Goal: Find specific page/section: Find specific page/section

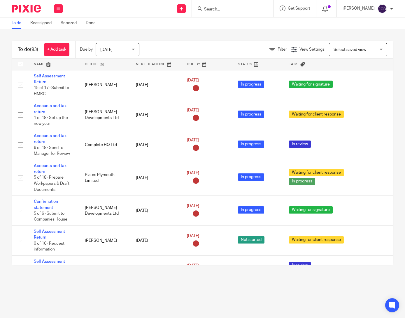
click at [210, 9] on input "Search" at bounding box center [229, 9] width 52 height 5
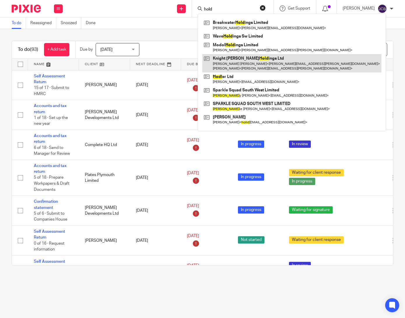
type input "hold"
click at [252, 64] on link at bounding box center [291, 63] width 179 height 18
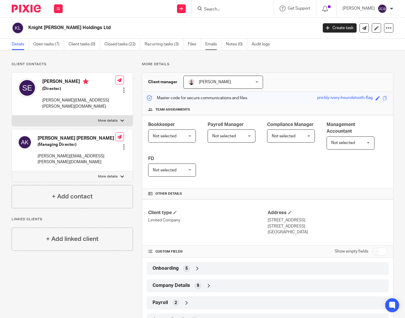
click at [210, 44] on link "Emails" at bounding box center [213, 44] width 16 height 11
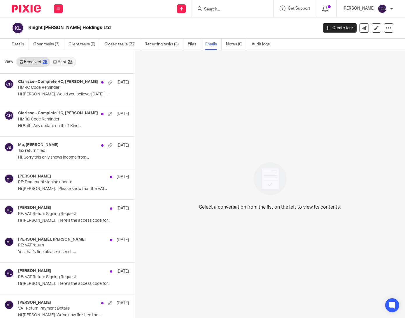
click at [63, 59] on link "Sent 25" at bounding box center [62, 61] width 25 height 9
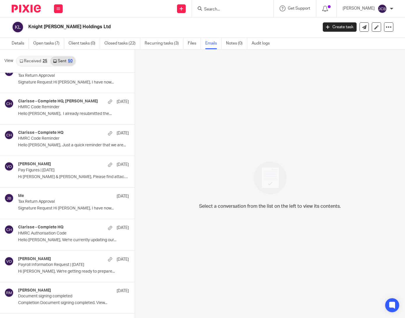
scroll to position [915, 0]
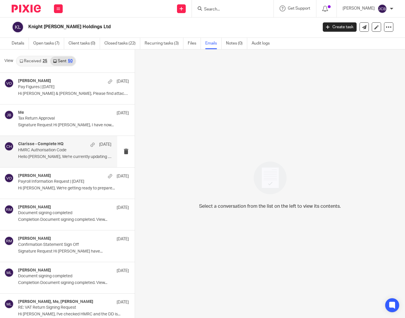
click at [67, 161] on div "Clarisse - Complete HQ [DATE] HMRC Authorisation Code Hello [PERSON_NAME], We'r…" at bounding box center [64, 152] width 93 height 20
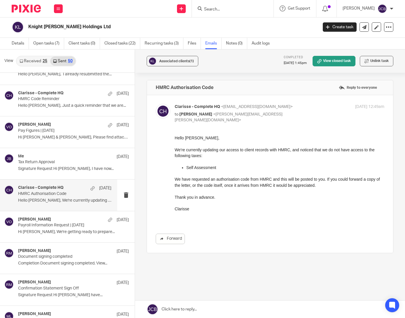
scroll to position [828, 0]
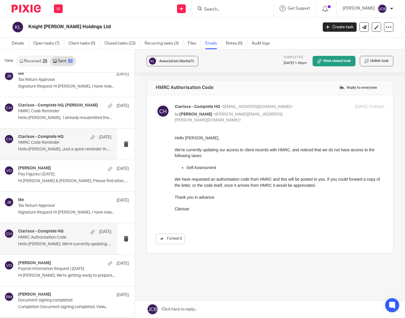
click at [68, 150] on div "Clarisse - Complete HQ [DATE] HMRC Code Reminder Hello [PERSON_NAME], Just a qu…" at bounding box center [64, 145] width 93 height 20
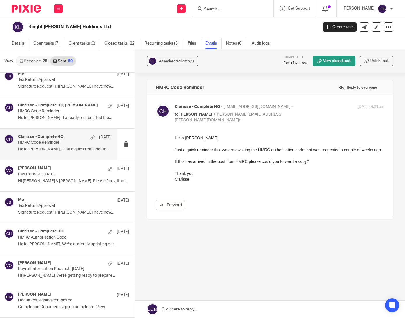
scroll to position [0, 0]
click at [67, 114] on p "HMRC Code Reminder" at bounding box center [55, 111] width 75 height 5
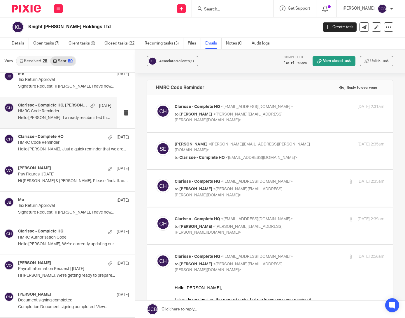
click at [301, 107] on p "Clarisse - Complete HQ <[EMAIL_ADDRESS][DOMAIN_NAME]>" at bounding box center [244, 107] width 140 height 6
checkbox input "true"
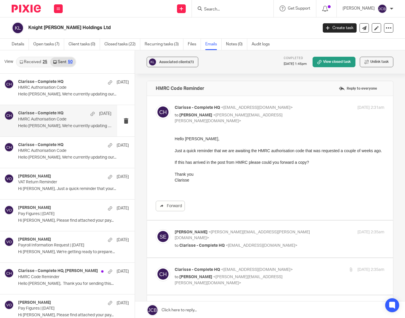
click at [73, 115] on div "Clarisse - Complete HQ [DATE]" at bounding box center [64, 114] width 93 height 6
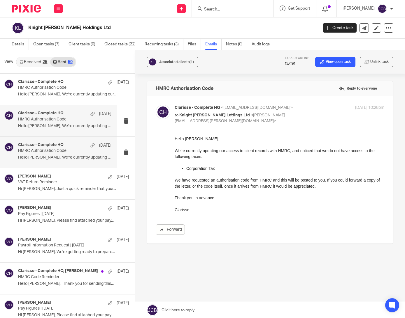
click at [68, 149] on p "HMRC Authorisation Code" at bounding box center [55, 151] width 75 height 5
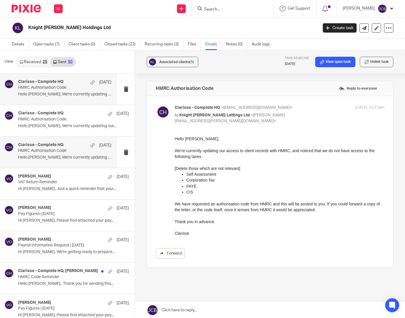
click at [74, 85] on p "HMRC Authorisation Code" at bounding box center [55, 87] width 75 height 5
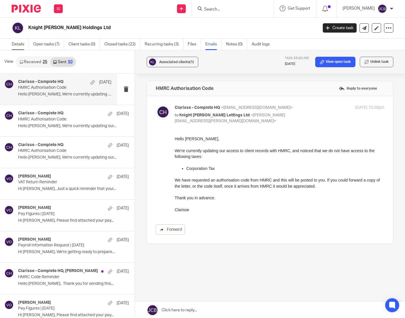
click at [19, 45] on link "Details" at bounding box center [20, 44] width 17 height 11
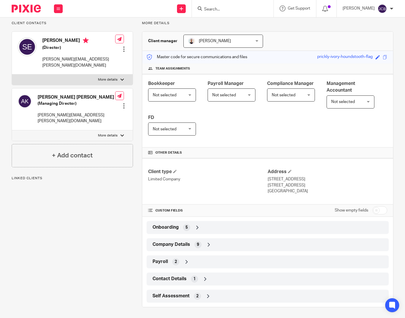
scroll to position [43, 0]
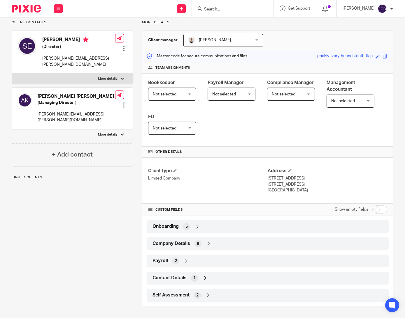
click at [210, 242] on div "Company Details 9" at bounding box center [267, 244] width 233 height 10
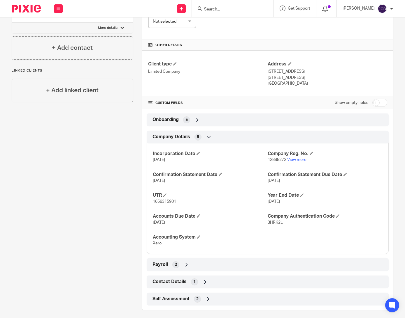
scroll to position [154, 0]
